Goal: Information Seeking & Learning: Learn about a topic

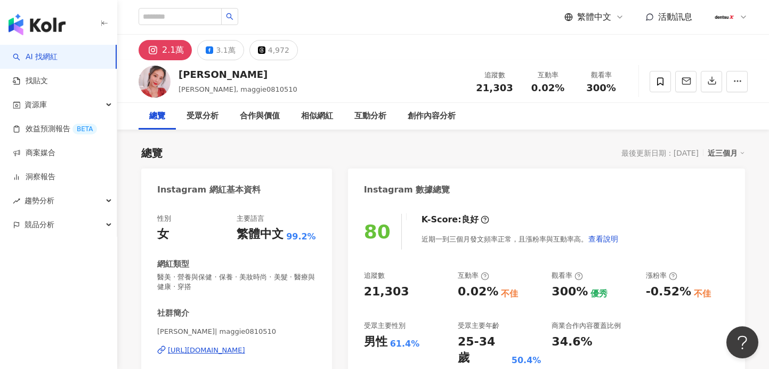
drag, startPoint x: 106, startPoint y: 0, endPoint x: 378, endPoint y: 36, distance: 274.7
click at [383, 37] on div "2.1萬 3.1萬 4,972" at bounding box center [443, 48] width 652 height 26
click at [207, 21] on input "search" at bounding box center [180, 16] width 83 height 17
type input "*"
type input "**"
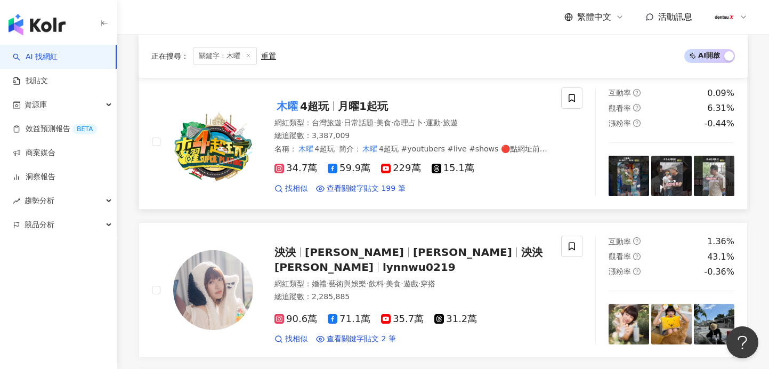
scroll to position [160, 0]
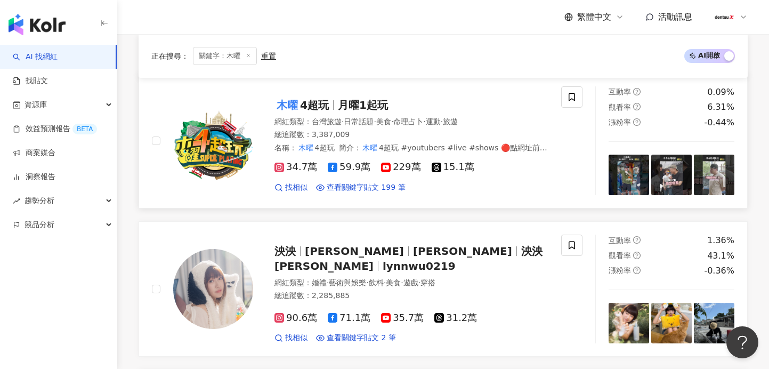
click at [272, 123] on div "木曜 4超玩 月曜1起玩 網紅類型 ： 台灣旅遊 · 日常話題 · 美食 · 命理占卜 · 運動 · 旅遊 總追蹤數 ： 3,387,009 名稱 ： 木曜 …" at bounding box center [400, 141] width 295 height 104
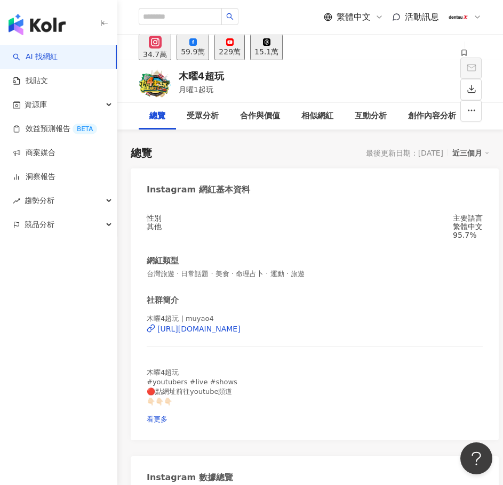
click at [233, 44] on rect at bounding box center [229, 42] width 6 height 4
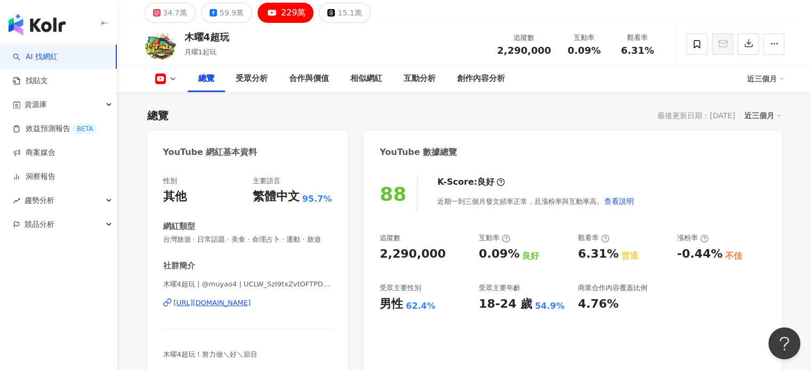
scroll to position [107, 0]
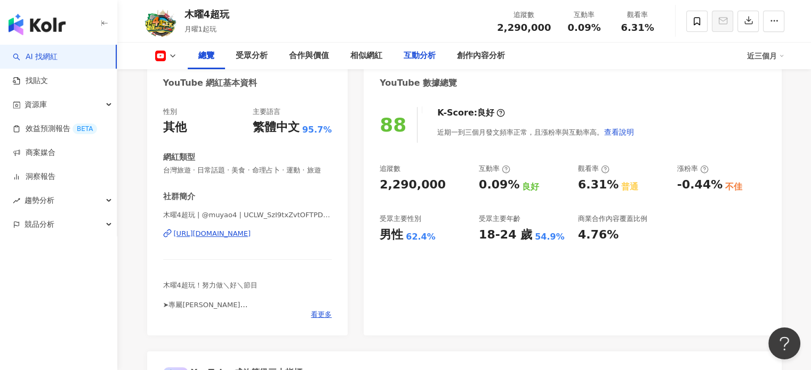
click at [433, 59] on div "互動分析" at bounding box center [419, 56] width 32 height 13
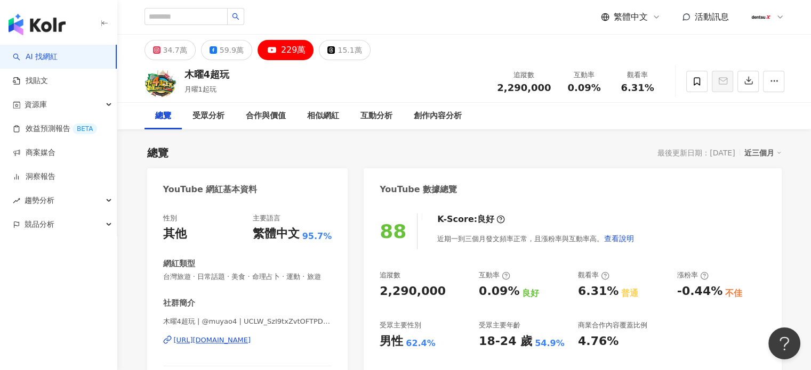
drag, startPoint x: 137, startPoint y: 200, endPoint x: 322, endPoint y: 161, distance: 189.0
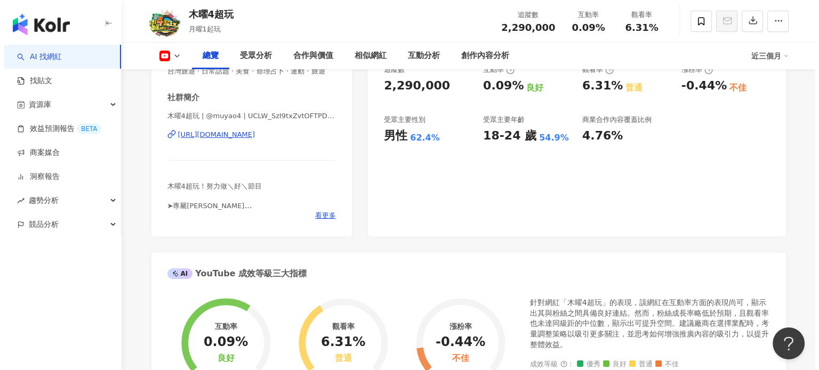
scroll to position [213, 0]
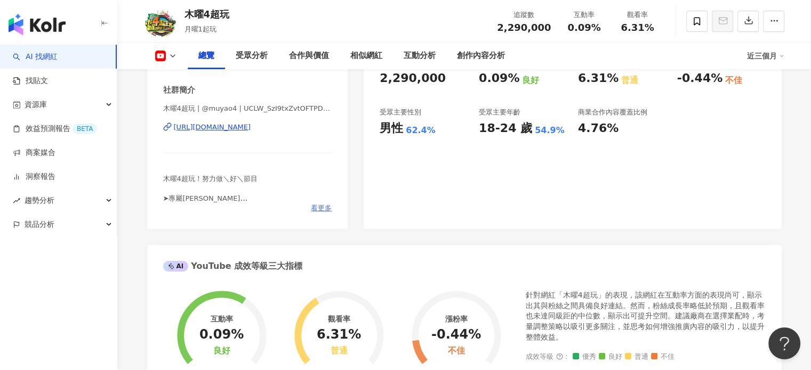
click at [319, 213] on span "看更多" at bounding box center [321, 209] width 21 height 10
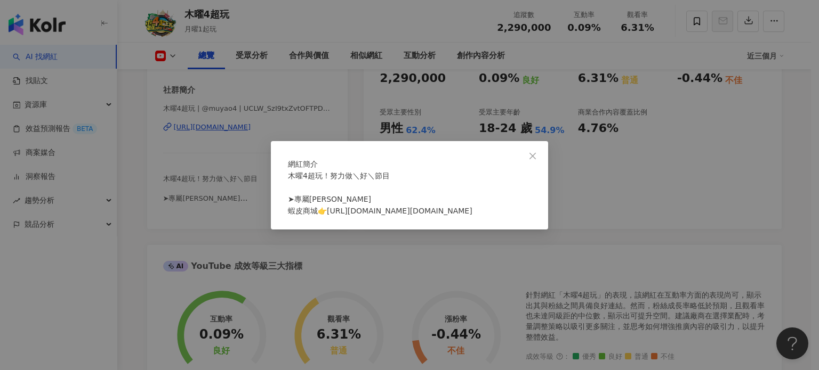
click at [533, 148] on div "網紅簡介 木曜4超玩！努力做＼好＼節目 ➤專屬周邊 蝦皮商城👉https://shopee.tw/muyao4.store" at bounding box center [409, 185] width 277 height 88
click at [537, 152] on span "Close" at bounding box center [532, 156] width 21 height 9
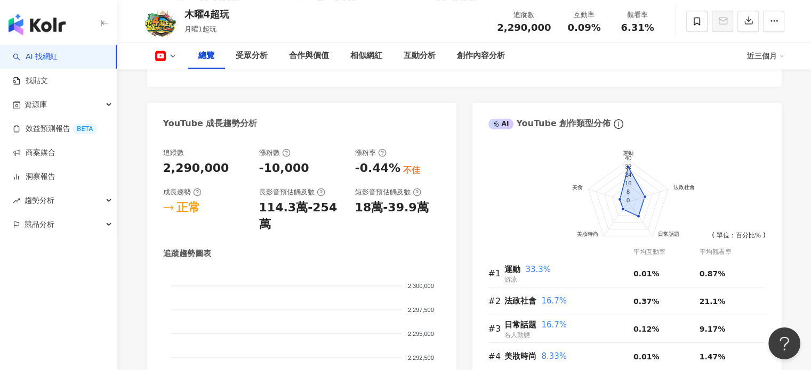
scroll to position [639, 0]
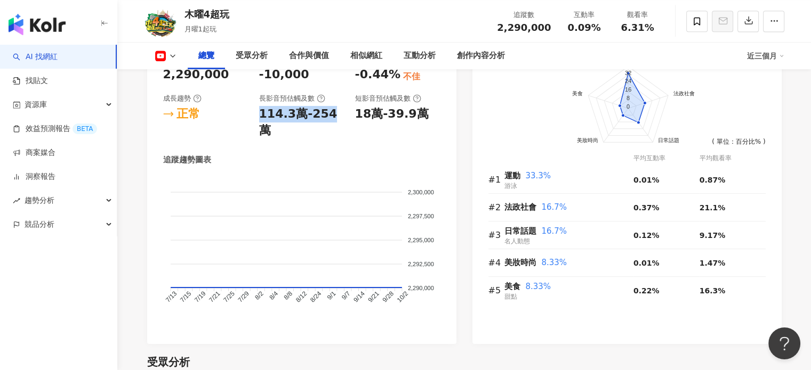
drag, startPoint x: 255, startPoint y: 125, endPoint x: 329, endPoint y: 140, distance: 75.6
click at [328, 140] on div "追蹤數 2,290,000 漲粉數 -10,000 漲粉率 -0.44% 不佳 成長趨勢 正常 長影音預估觸及數 114.3萬-254萬 短影音預估觸及數 1…" at bounding box center [301, 191] width 277 height 274
click at [331, 140] on div "追蹤數 2,290,000 漲粉數 -10,000 漲粉率 -0.44% 不佳 成長趨勢 正常 長影音預估觸及數 114.3萬-254萬 短影音預估觸及數 1…" at bounding box center [301, 191] width 277 height 274
drag, startPoint x: 264, startPoint y: 123, endPoint x: 337, endPoint y: 135, distance: 73.4
click at [334, 133] on div "追蹤數 2,290,000 漲粉數 -10,000 漲粉率 -0.44% 不佳 成長趨勢 正常 長影音預估觸及數 114.3萬-254萬 短影音預估觸及數 1…" at bounding box center [301, 191] width 277 height 274
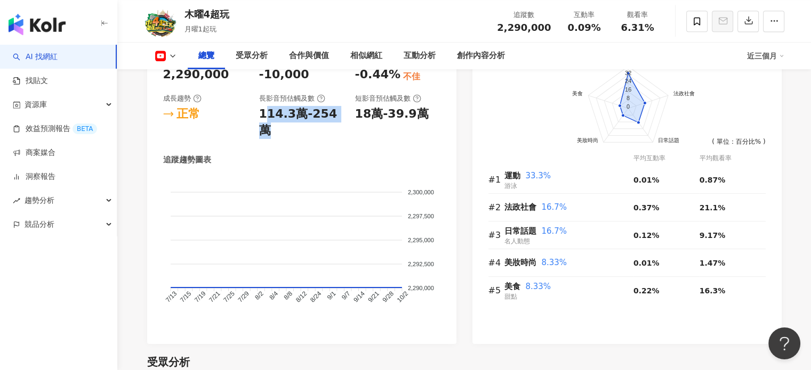
click at [337, 135] on div "追蹤數 2,290,000 漲粉數 -10,000 漲粉率 -0.44% 不佳 成長趨勢 正常 長影音預估觸及數 114.3萬-254萬 短影音預估觸及數 1…" at bounding box center [301, 191] width 277 height 274
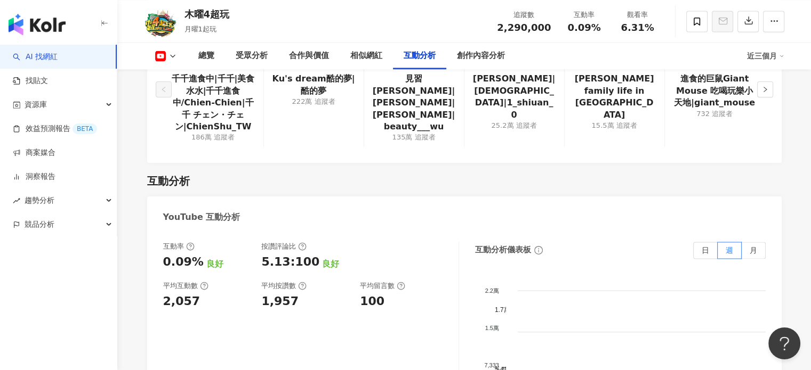
scroll to position [1652, 0]
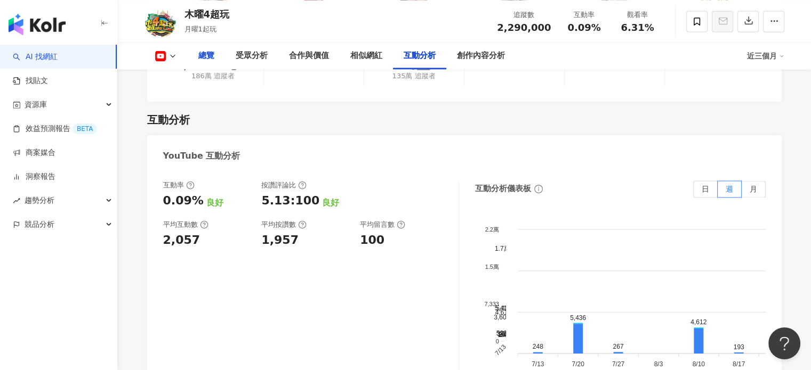
drag, startPoint x: 199, startPoint y: 55, endPoint x: 289, endPoint y: 83, distance: 94.1
click at [199, 55] on div "總覽" at bounding box center [206, 56] width 16 height 13
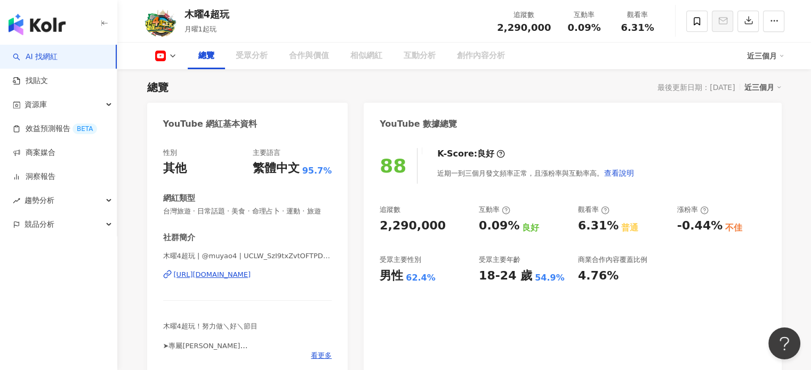
drag, startPoint x: 700, startPoint y: 224, endPoint x: 748, endPoint y: 214, distance: 48.9
click at [703, 224] on div "追蹤數 2,290,000 互動率 0.09% 良好 觀看率 6.31% 普通 漲粉率 -0.44% 不佳 受眾主要性別 男性 62.4% 受眾主要年齡 18…" at bounding box center [571, 244] width 385 height 79
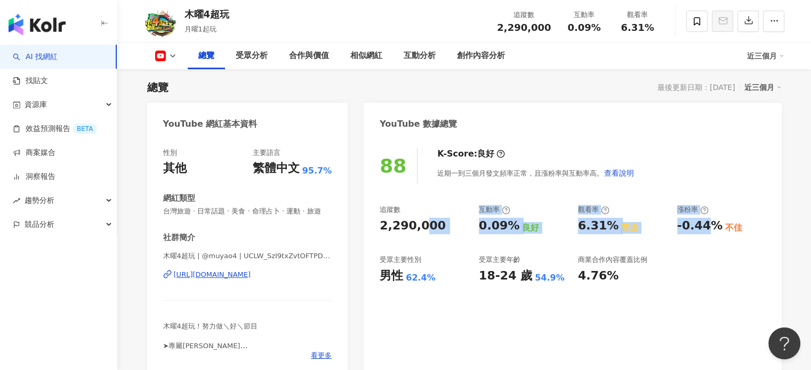
click at [757, 190] on div "88 K-Score : 良好 近期一到三個月發文頻率正常，且漲粉率與互動率高。 查看說明 追蹤數 2,290,000 互動率 0.09% 良好 觀看率 6.…" at bounding box center [571, 256] width 417 height 239
click at [730, 170] on div "88 K-Score : 良好 近期一到三個月發文頻率正常，且漲粉率與互動率高。 查看說明" at bounding box center [571, 166] width 385 height 36
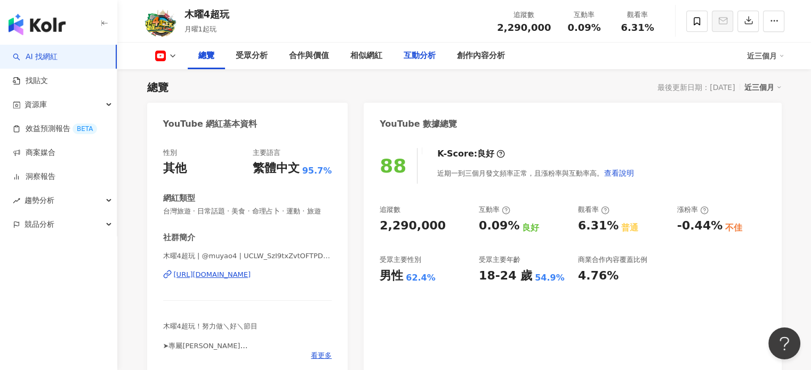
click at [453, 48] on div "創作內容分析" at bounding box center [480, 56] width 69 height 27
click at [413, 62] on div "互動分析" at bounding box center [419, 56] width 53 height 27
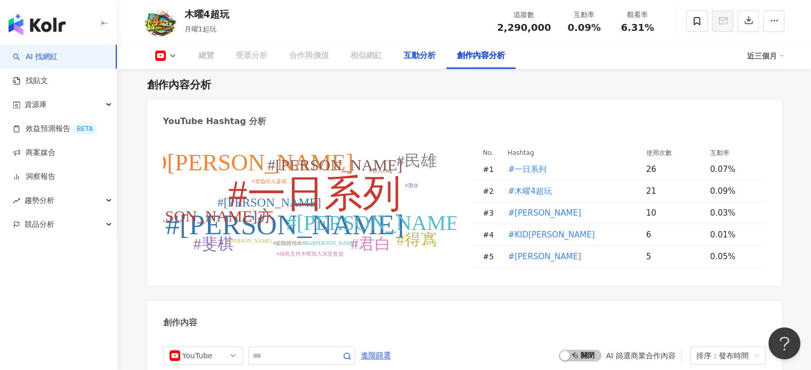
click at [431, 60] on div "互動分析" at bounding box center [419, 56] width 32 height 13
click at [424, 58] on div "互動分析" at bounding box center [419, 56] width 32 height 13
click at [421, 59] on div "互動分析" at bounding box center [419, 56] width 32 height 13
click at [396, 22] on div "木曜4超玩 月曜1起玩 追蹤數 2,290,000 互動率 0.09% 觀看率 6.31%" at bounding box center [464, 21] width 682 height 42
click at [408, 50] on div "互動分析" at bounding box center [419, 56] width 32 height 13
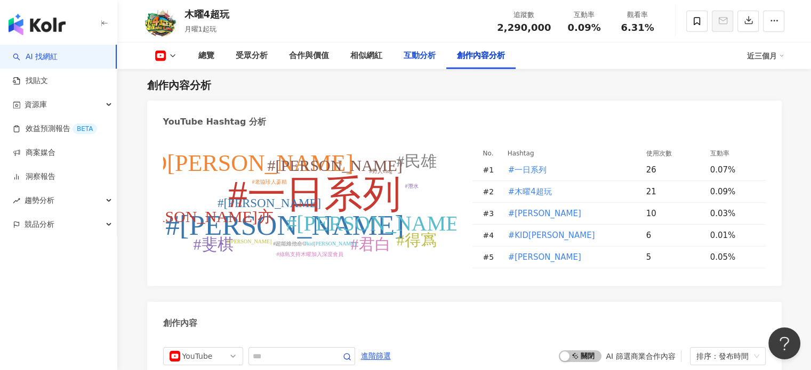
scroll to position [1678, 0]
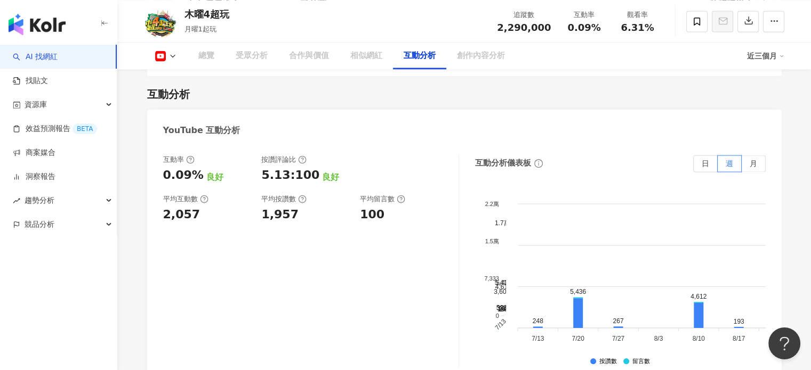
click at [188, 156] on icon at bounding box center [190, 160] width 9 height 9
click at [190, 156] on icon at bounding box center [190, 160] width 9 height 9
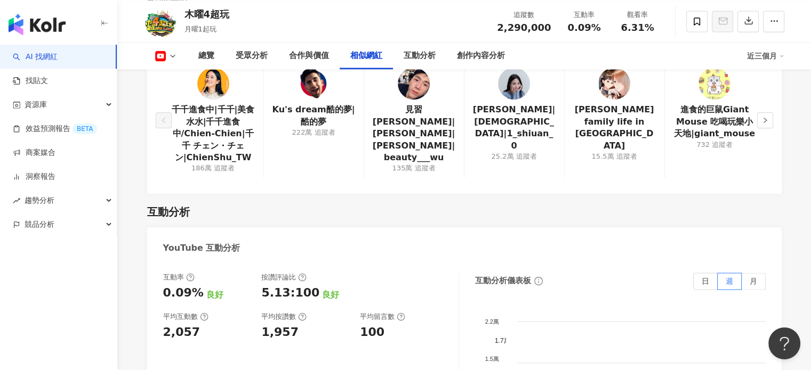
scroll to position [1571, 0]
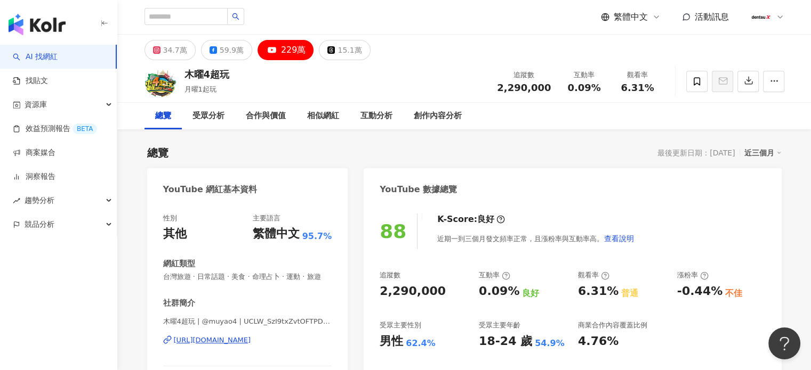
click at [776, 16] on icon at bounding box center [779, 17] width 9 height 9
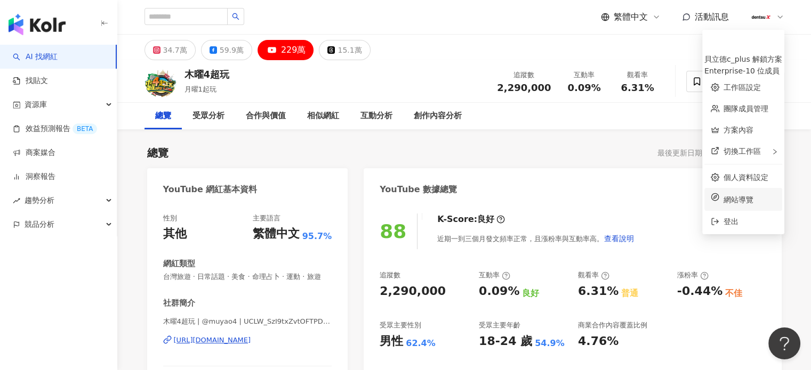
click at [723, 194] on span "網站導覽" at bounding box center [749, 200] width 52 height 12
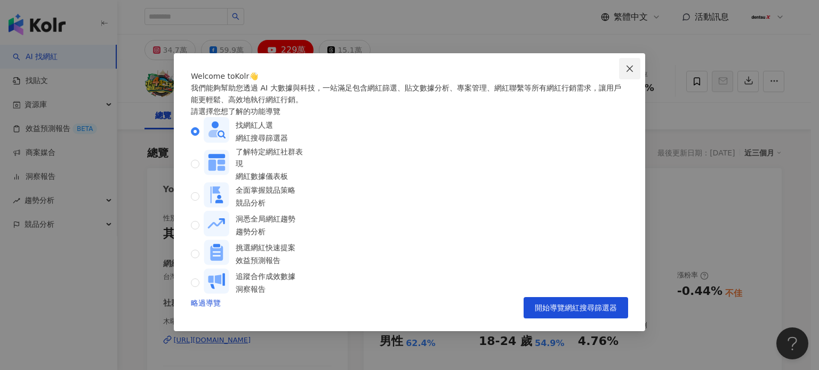
click at [630, 61] on button "Close" at bounding box center [629, 68] width 21 height 21
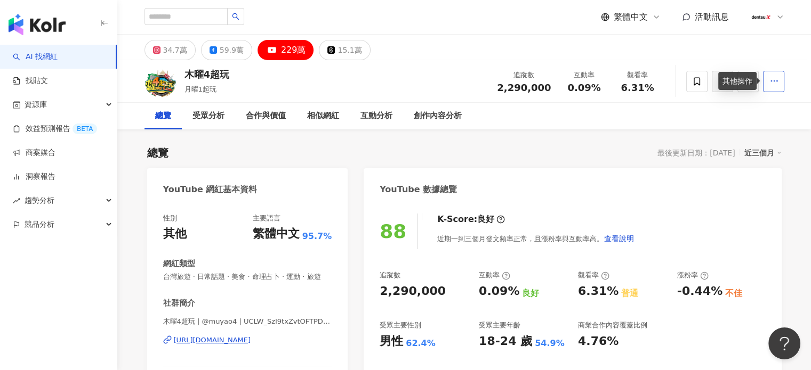
click at [776, 80] on circle "button" at bounding box center [776, 80] width 1 height 1
click at [485, 115] on div "總覽 受眾分析 合作與價值 相似網紅 互動分析 創作內容分析" at bounding box center [463, 116] width 639 height 27
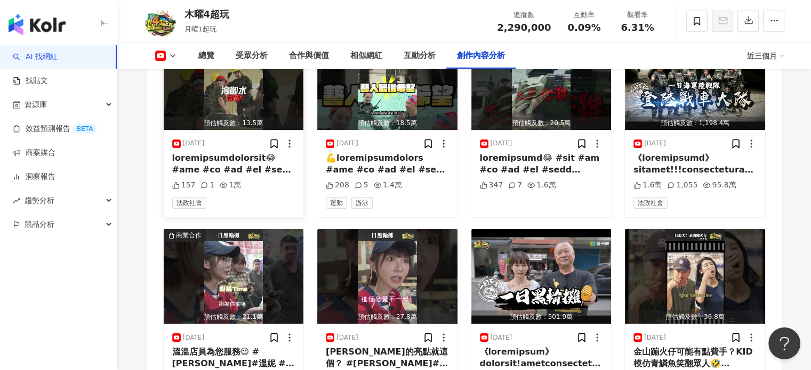
scroll to position [3173, 0]
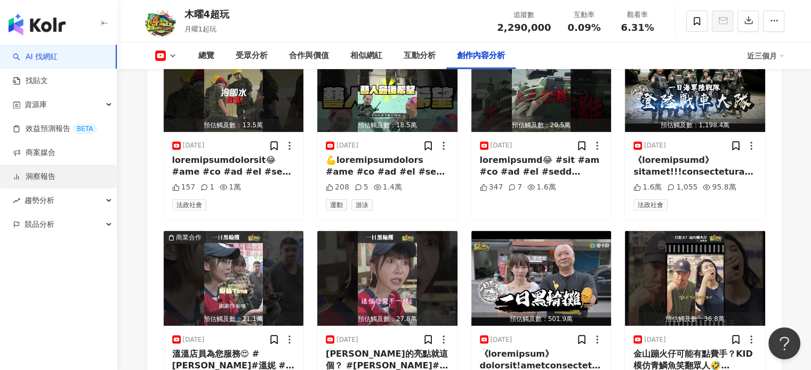
click at [55, 179] on link "洞察報告" at bounding box center [34, 177] width 43 height 11
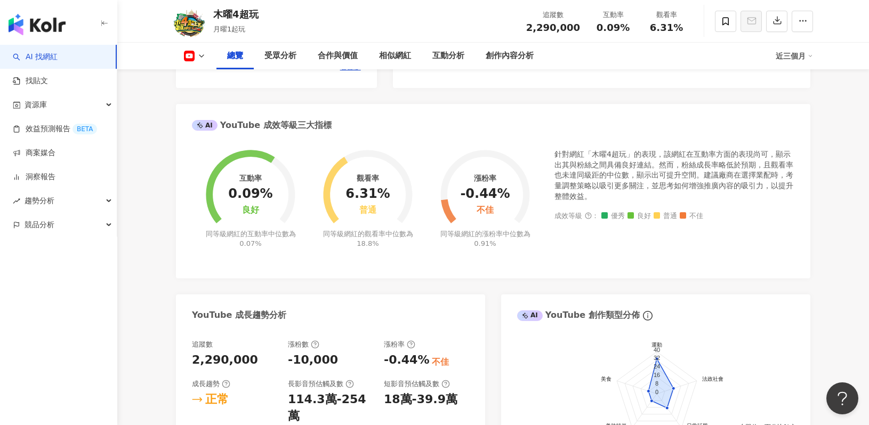
scroll to position [481, 0]
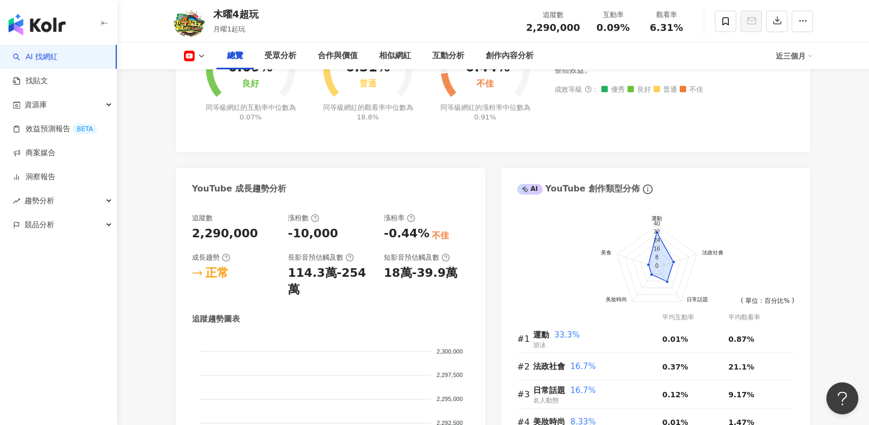
click at [371, 202] on div "YouTube 成長趨勢分析" at bounding box center [330, 185] width 309 height 35
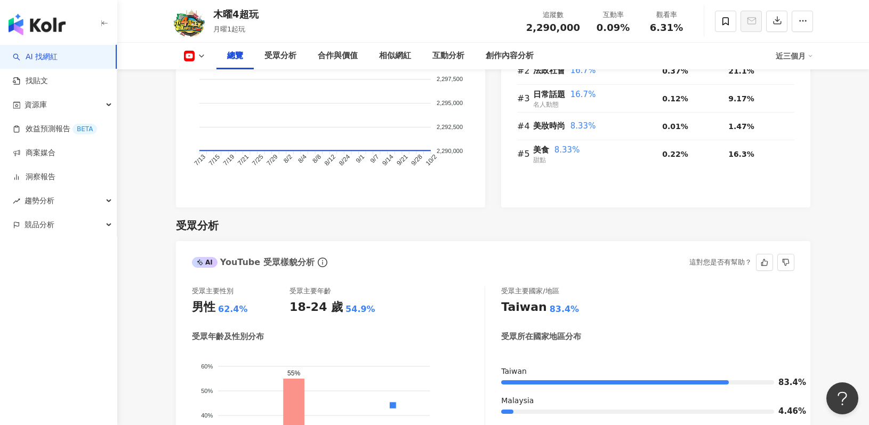
scroll to position [854, 0]
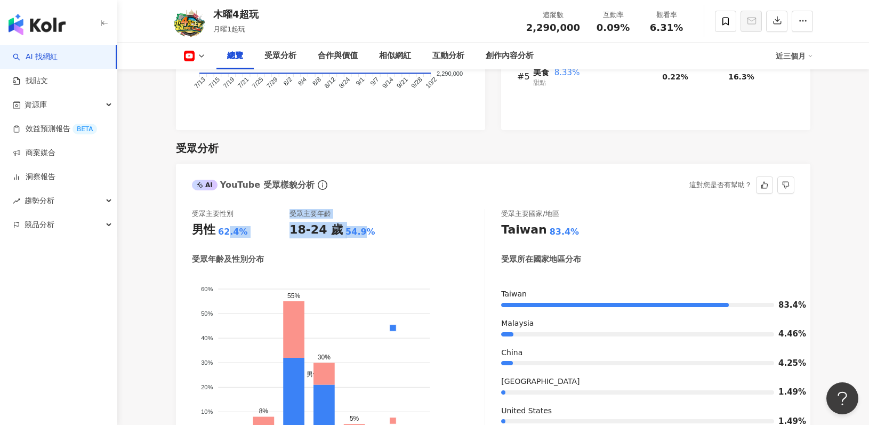
drag, startPoint x: 276, startPoint y: 233, endPoint x: 362, endPoint y: 230, distance: 85.9
click at [360, 230] on div "受眾主要性別 男性 62.4% 受眾主要年齡 18-24 歲 54.9%" at bounding box center [338, 223] width 293 height 29
click at [366, 229] on div "18-24 歲 54.9%" at bounding box center [338, 230] width 98 height 17
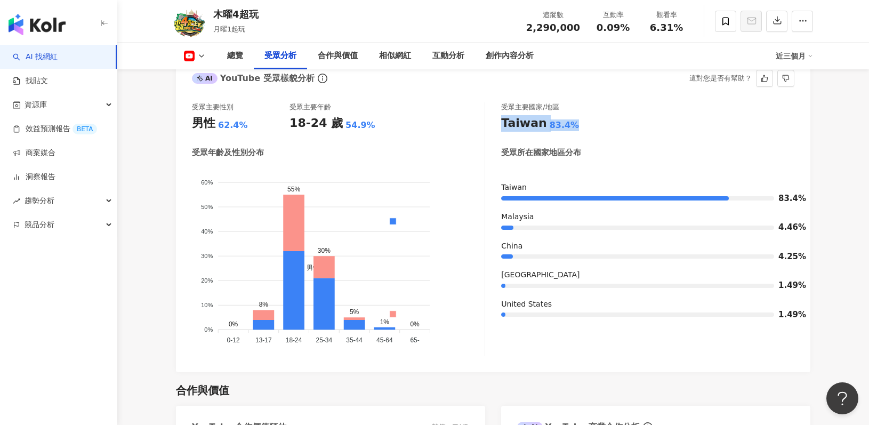
drag, startPoint x: 585, startPoint y: 127, endPoint x: 501, endPoint y: 123, distance: 83.7
click at [501, 123] on div "受眾主要國家/地區 Taiwan 83.4% 受眾所在國家地區分布 Taiwan 83.4% Malaysia 4.46% China 4.25% Japan…" at bounding box center [647, 229] width 293 height 254
drag, startPoint x: 371, startPoint y: 123, endPoint x: 293, endPoint y: 132, distance: 78.8
click at [293, 132] on div "受眾主要性別 男性 62.4% 受眾主要年齡 18-24 歲 54.9% 受眾年齡及性別分布 男性 女性 60% 60% 50% 50% 40% 40% 30…" at bounding box center [338, 229] width 293 height 254
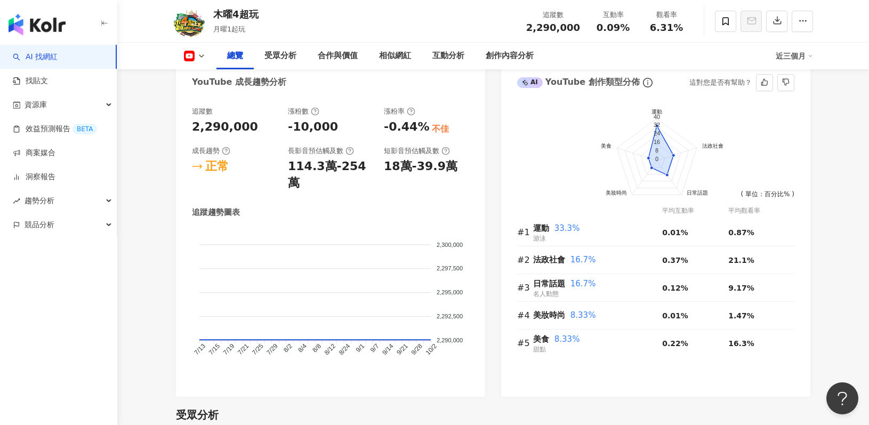
scroll to position [374, 0]
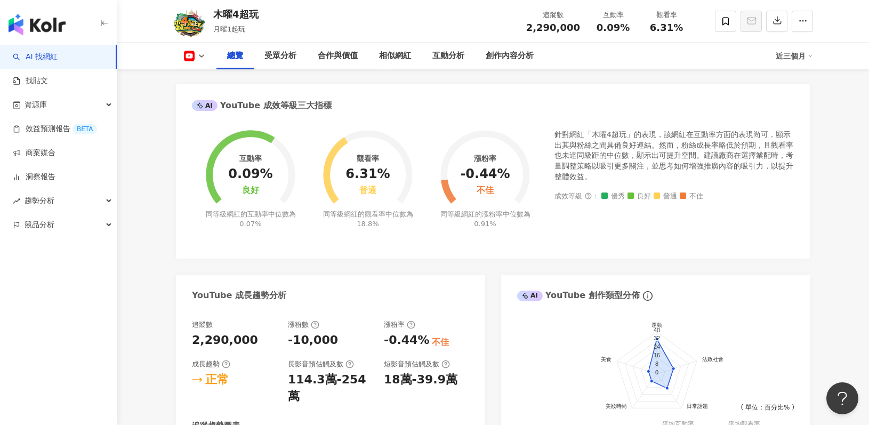
click at [805, 54] on div "近三個月" at bounding box center [793, 55] width 37 height 17
click at [810, 104] on link "近六個月" at bounding box center [799, 100] width 30 height 9
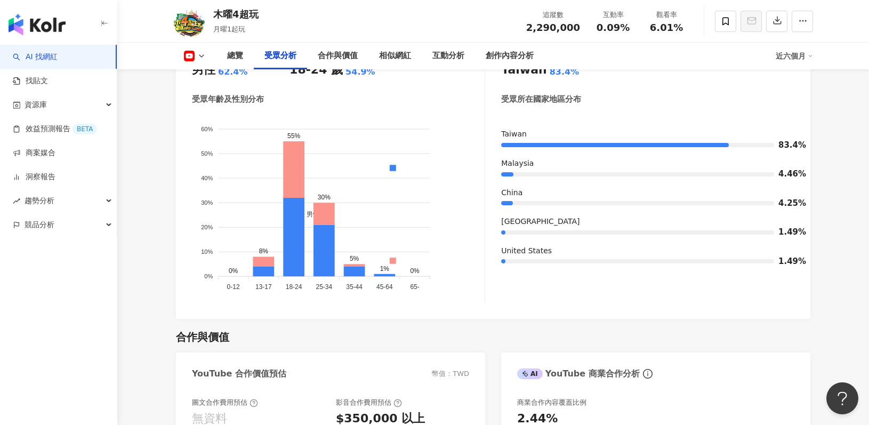
scroll to position [854, 0]
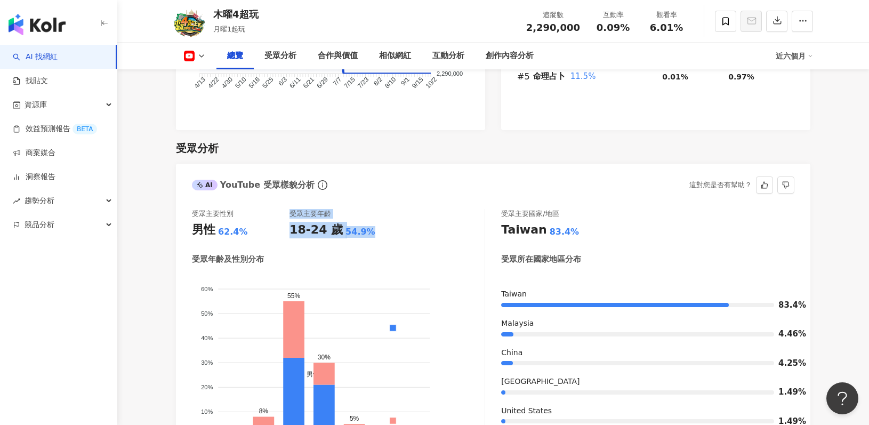
drag, startPoint x: 280, startPoint y: 226, endPoint x: 410, endPoint y: 223, distance: 130.6
click at [410, 223] on div "受眾主要性別 男性 62.4% 受眾主要年齡 18-24 歲 54.9%" at bounding box center [338, 223] width 293 height 29
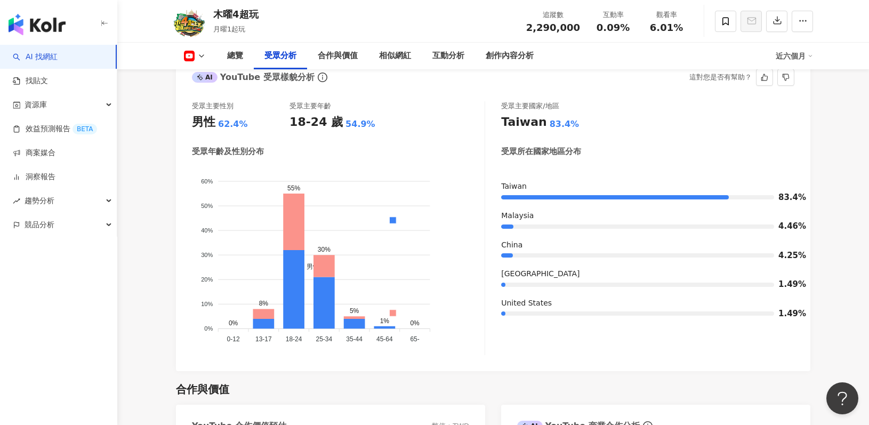
scroll to position [960, 0]
